Goal: Communication & Community: Answer question/provide support

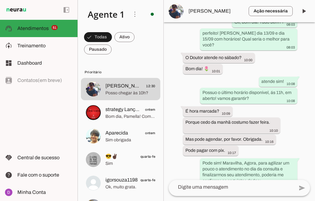
scroll to position [728, 0]
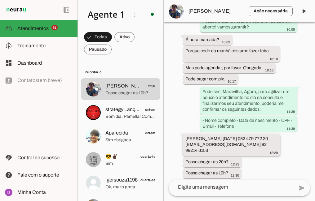
drag, startPoint x: 186, startPoint y: 121, endPoint x: 234, endPoint y: 122, distance: 48.6
click at [0, 0] on slot "[PERSON_NAME] [DATE] 052 479 772 20 [EMAIL_ADDRESS][DOMAIN_NAME] 92 99214 6153" at bounding box center [0, 0] width 0 height 0
drag, startPoint x: 236, startPoint y: 120, endPoint x: 257, endPoint y: 121, distance: 21.7
click at [0, 0] on slot "[PERSON_NAME] [DATE] 052 479 772 20 [EMAIL_ADDRESS][DOMAIN_NAME] 92 99214 6153" at bounding box center [0, 0] width 0 height 0
drag, startPoint x: 211, startPoint y: 135, endPoint x: 255, endPoint y: 127, distance: 44.6
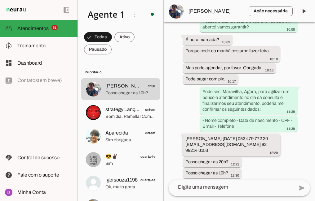
click at [255, 136] on div "[PERSON_NAME] [DATE] 052 479 772 20 [EMAIL_ADDRESS][DOMAIN_NAME] 92 99214 6153 …" at bounding box center [231, 146] width 92 height 20
drag, startPoint x: 199, startPoint y: 128, endPoint x: 253, endPoint y: 126, distance: 54.2
click at [0, 0] on slot "[PERSON_NAME] [DATE] 052 479 772 20 [EMAIL_ADDRESS][DOMAIN_NAME] 92 99214 6153" at bounding box center [0, 0] width 0 height 0
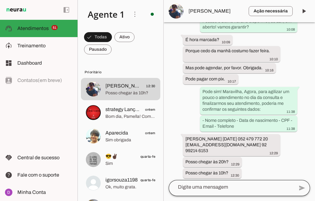
click at [222, 191] on div at bounding box center [231, 187] width 125 height 16
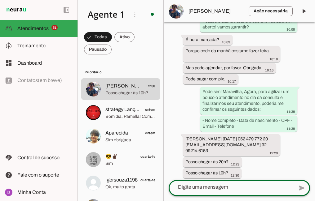
paste textarea "Maravilha! Consulta agendada para dia 17/09 ás 17:00! Muito obrigada pela sua a…"
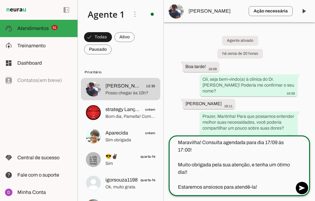
click at [269, 142] on textarea "Maravilha! Consulta agendada para dia 17/09 ás 17:00! Muito obrigada pela sua a…" at bounding box center [231, 165] width 125 height 52
click at [182, 151] on textarea "Maravilha! Consulta agendada para dia 13/09 ás 17:00! Muito obrigada pela sua a…" at bounding box center [231, 165] width 125 height 52
click at [199, 150] on textarea "Maravilha! Consulta agendada para dia 13/09 ás 11:00! Muito obrigada pela sua a…" at bounding box center [231, 165] width 125 height 52
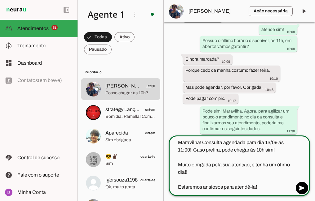
scroll to position [773, 0]
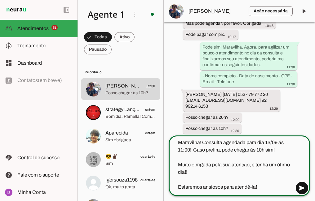
type textarea "Maravilha! Consulta agendada para dia 13/09 ás 11:00! Caso prefira, pode chegar…"
type md-outlined-text-field "Maravilha! Consulta agendada para dia 13/09 ás 11:00! Caso prefira, pode chegar…"
click at [298, 184] on span at bounding box center [301, 188] width 15 height 15
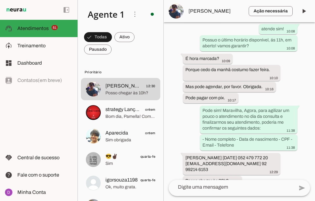
scroll to position [763, 0]
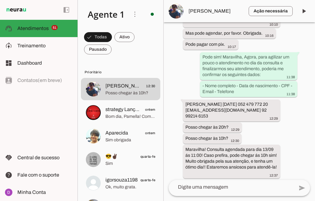
drag, startPoint x: 198, startPoint y: 100, endPoint x: 181, endPoint y: 86, distance: 22.1
click at [181, 86] on div "Agente ativado há cerca de 20 horas Boa tarde! 16:09 Oii, seja bem-vindo(a) à c…" at bounding box center [239, 101] width 151 height 158
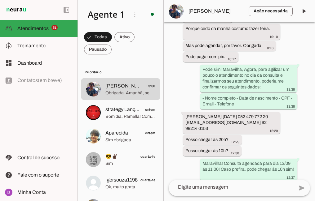
scroll to position [800, 0]
